Goal: Information Seeking & Learning: Check status

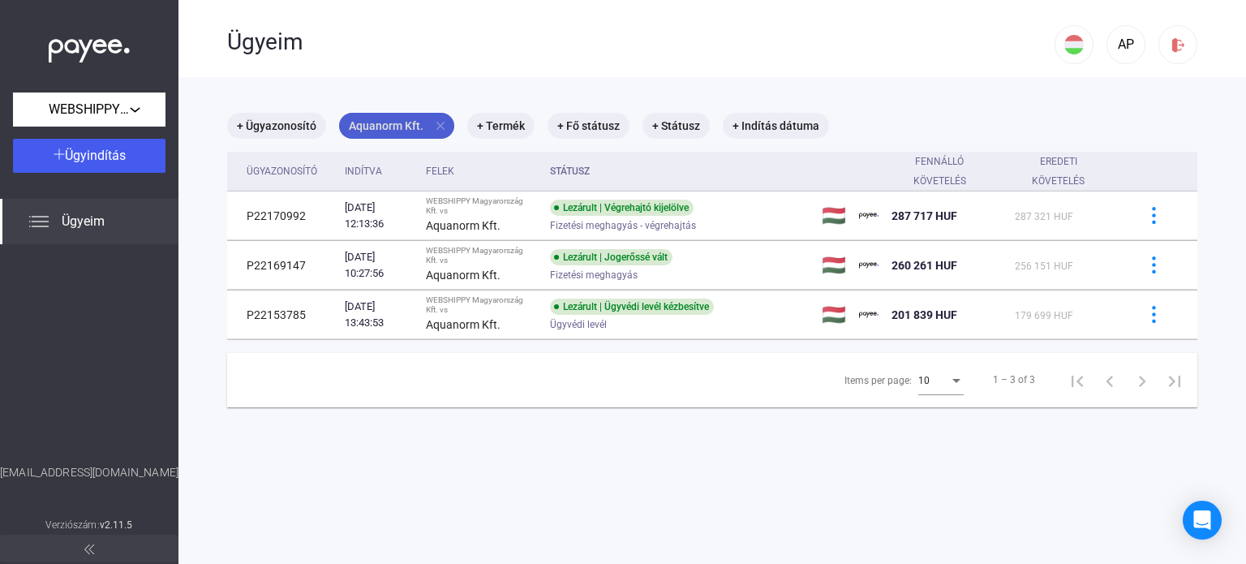
click at [444, 123] on mat-icon "close" at bounding box center [440, 125] width 15 height 15
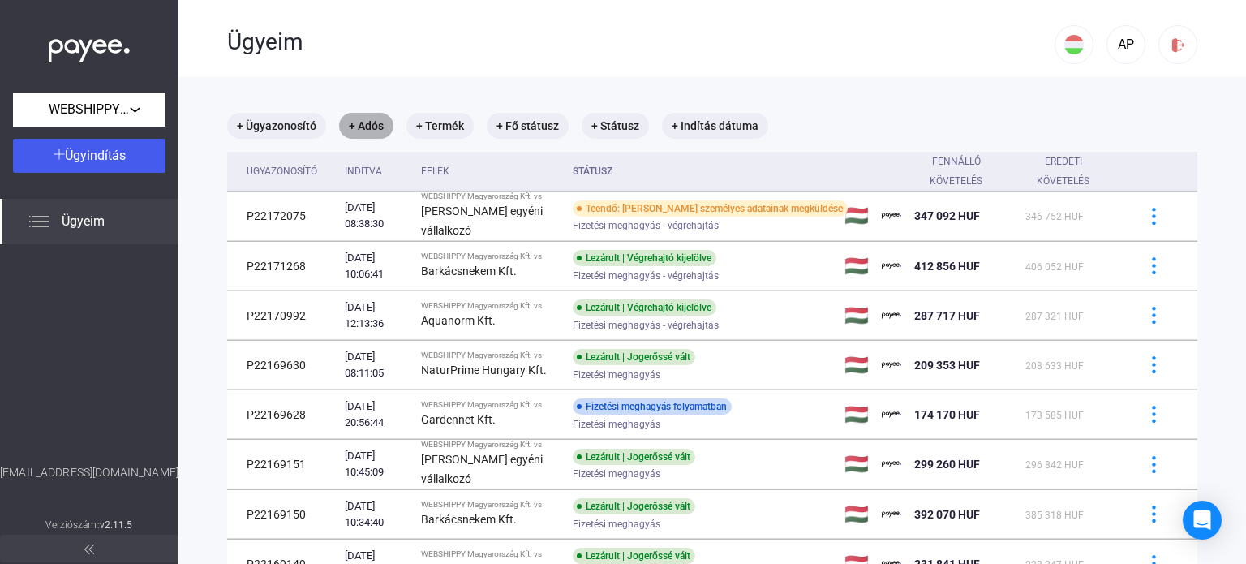
click at [382, 127] on mat-chip "+ Adós" at bounding box center [366, 126] width 54 height 26
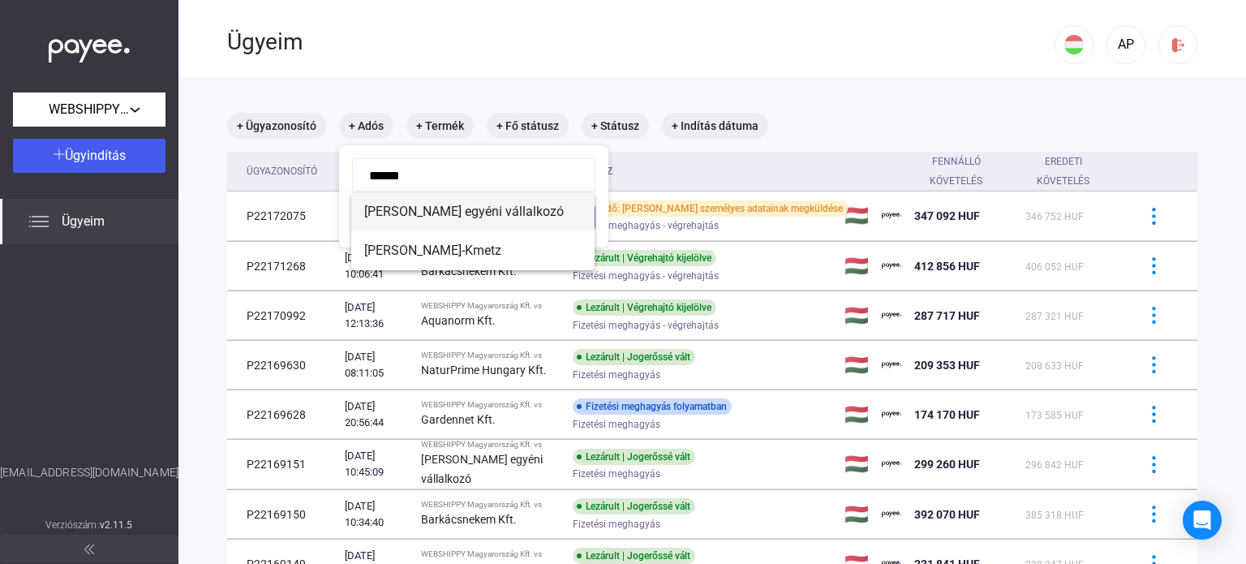
click at [441, 212] on span "[PERSON_NAME] egyéni vállalkozó" at bounding box center [472, 211] width 217 height 19
type input "**********"
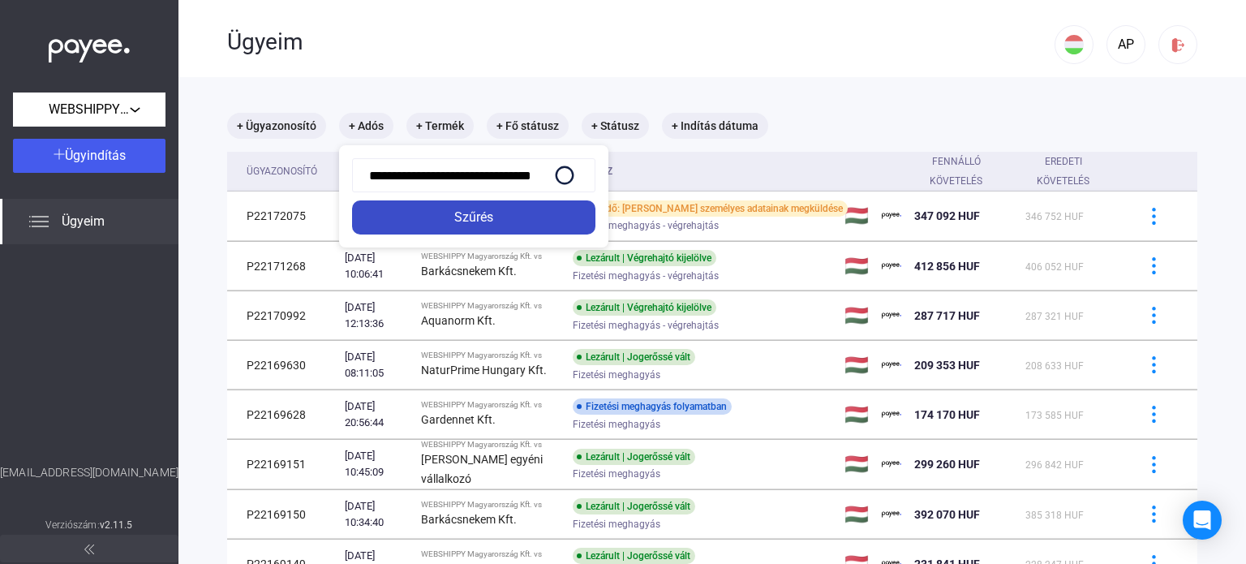
click at [473, 226] on div "Szűrés" at bounding box center [474, 217] width 234 height 19
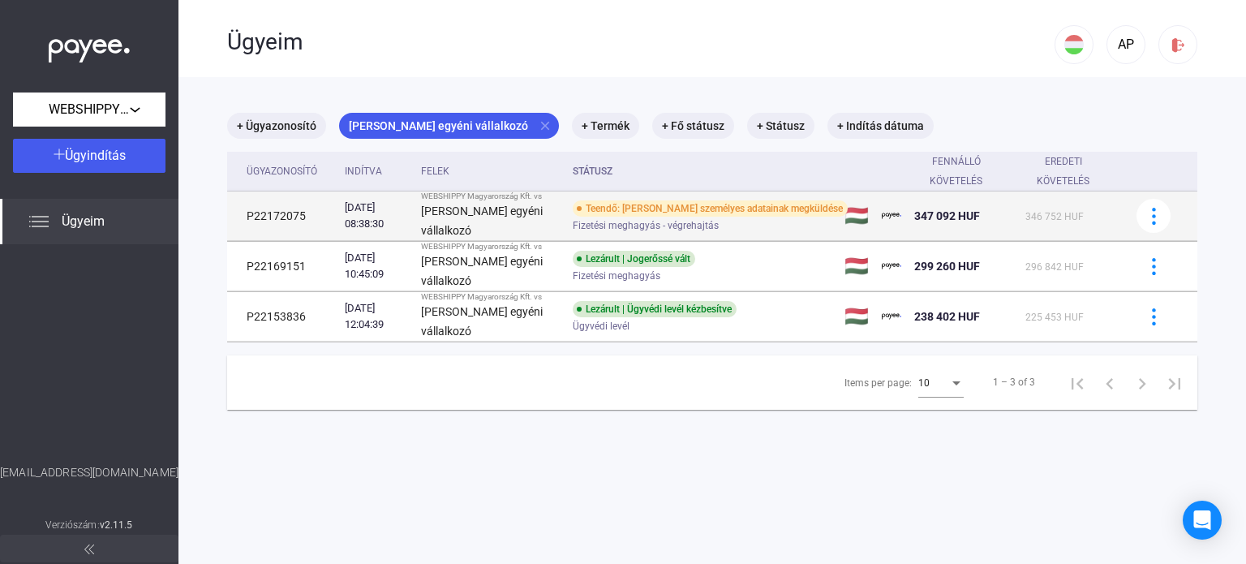
click at [295, 221] on td "P22172075" at bounding box center [282, 215] width 111 height 49
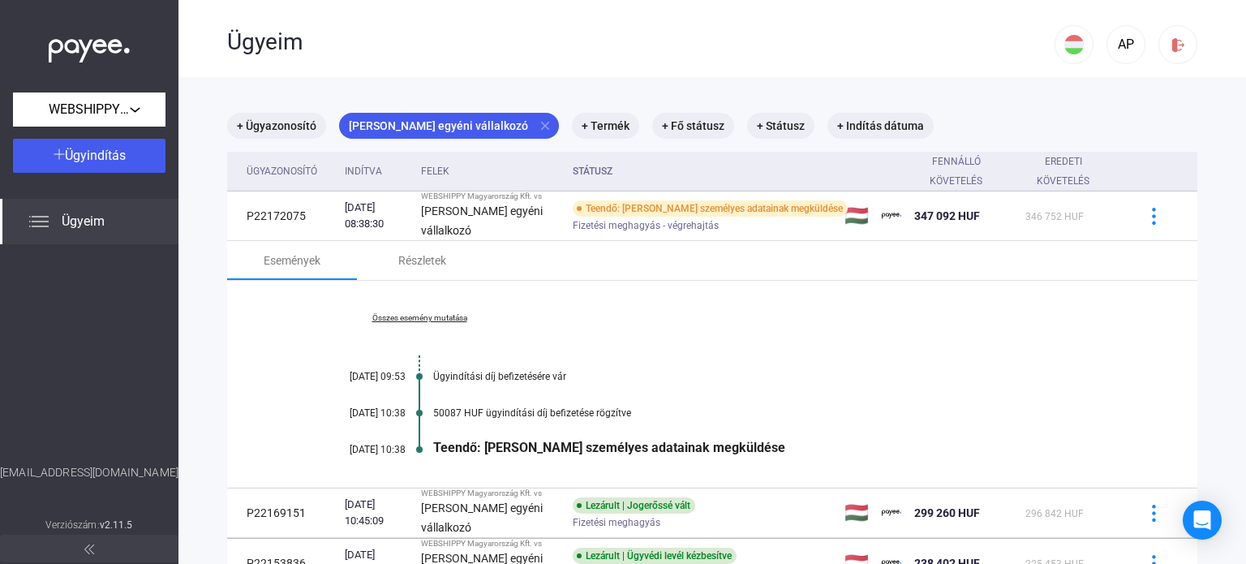
click at [415, 323] on link "Összes esemény mutatása" at bounding box center [419, 318] width 222 height 10
click at [427, 266] on div "Részletek" at bounding box center [422, 260] width 48 height 19
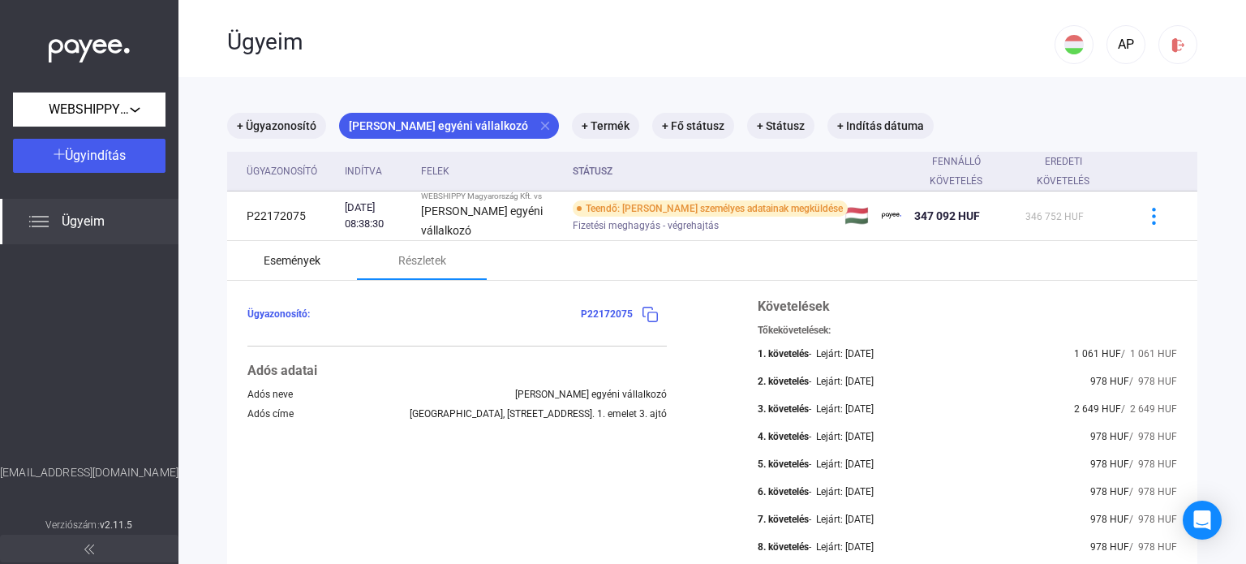
click at [297, 268] on div "Események" at bounding box center [292, 260] width 57 height 19
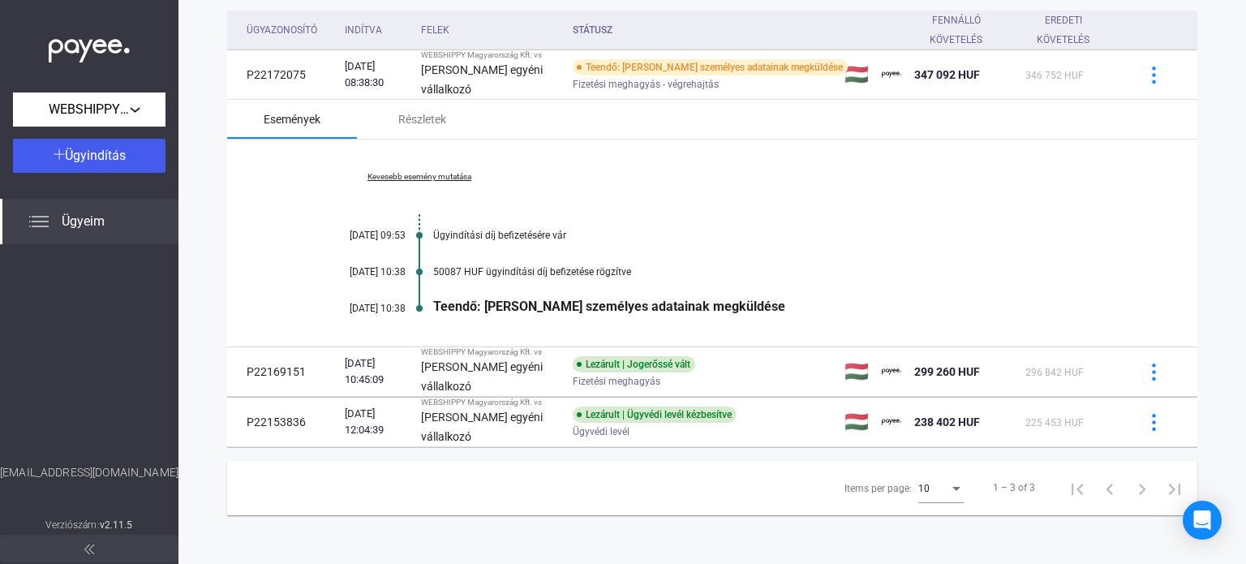
scroll to position [81, 0]
